Goal: Find specific page/section: Find specific page/section

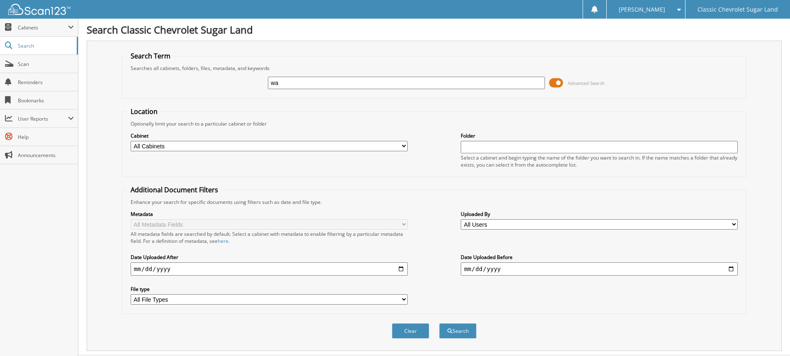
type input "w"
type input "WAYN220611"
click at [439, 323] on button "Search" at bounding box center [457, 330] width 37 height 15
click at [153, 146] on select "All Cabinets DEAD DEALS PARTS SERVICE RO Needs Filing" at bounding box center [269, 146] width 277 height 10
select select "24738"
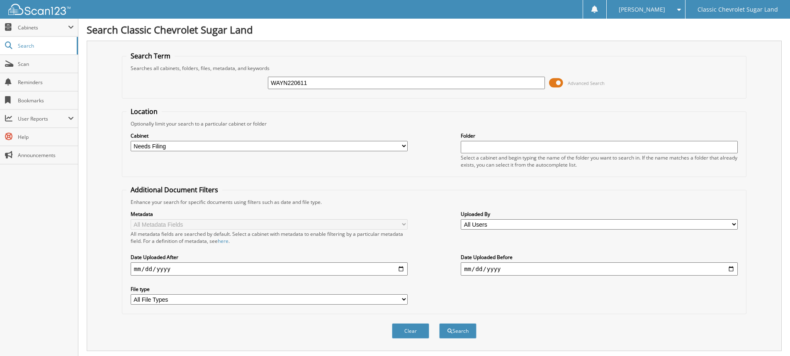
click at [131, 141] on select "All Cabinets DEAD DEALS PARTS SERVICE RO Needs Filing" at bounding box center [269, 146] width 277 height 10
click at [453, 329] on button "Search" at bounding box center [457, 330] width 37 height 15
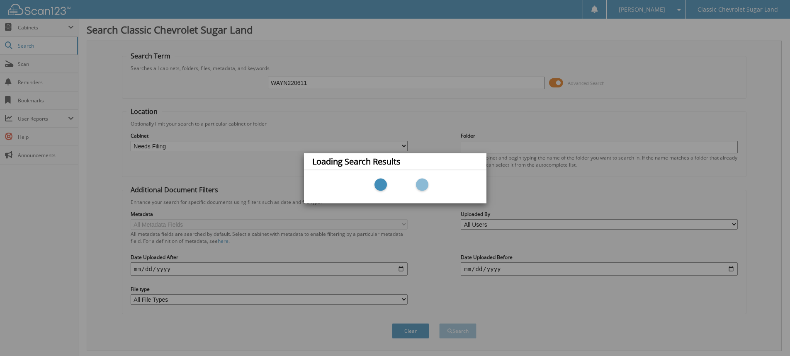
scroll to position [49, 0]
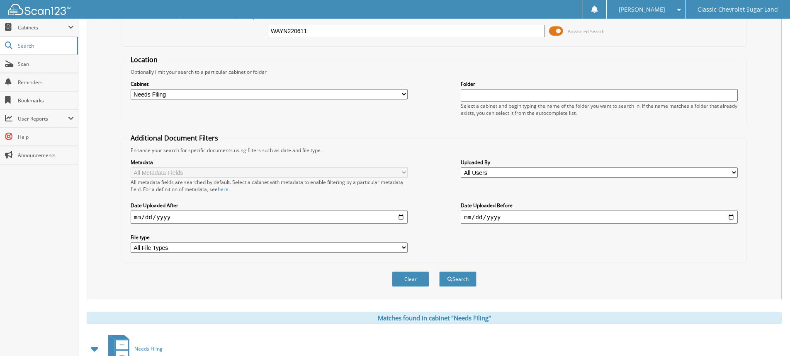
scroll to position [107, 0]
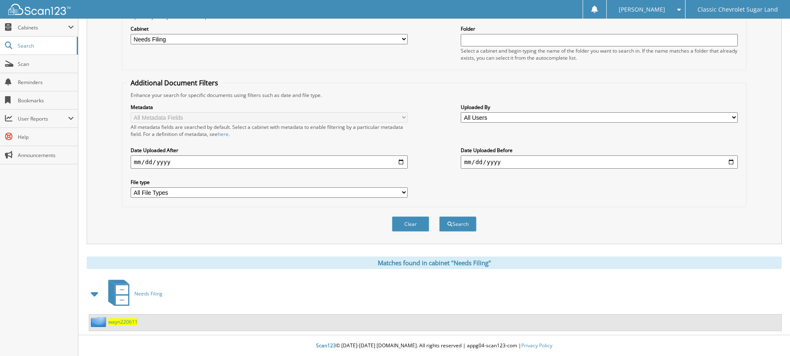
click at [120, 322] on span "wayn220611" at bounding box center [122, 321] width 29 height 7
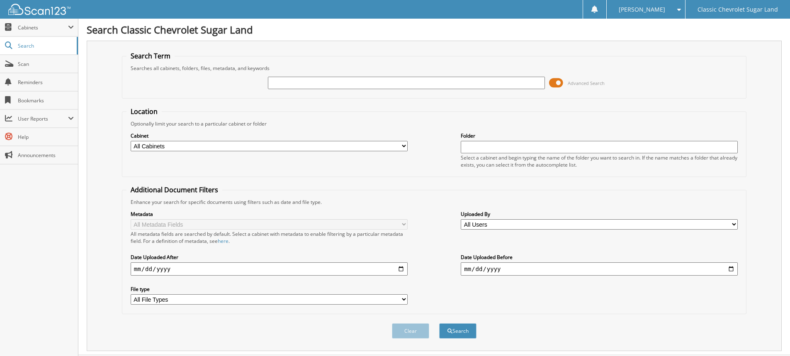
click at [291, 81] on input "text" at bounding box center [406, 83] width 277 height 12
type input "WAYN220611"
click at [439, 323] on button "Search" at bounding box center [457, 330] width 37 height 15
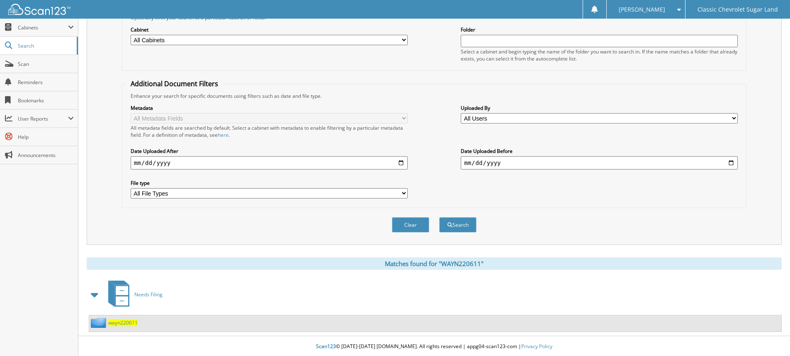
scroll to position [107, 0]
click at [115, 324] on span "wayn220611" at bounding box center [122, 321] width 29 height 7
